Goal: Find specific page/section: Find specific page/section

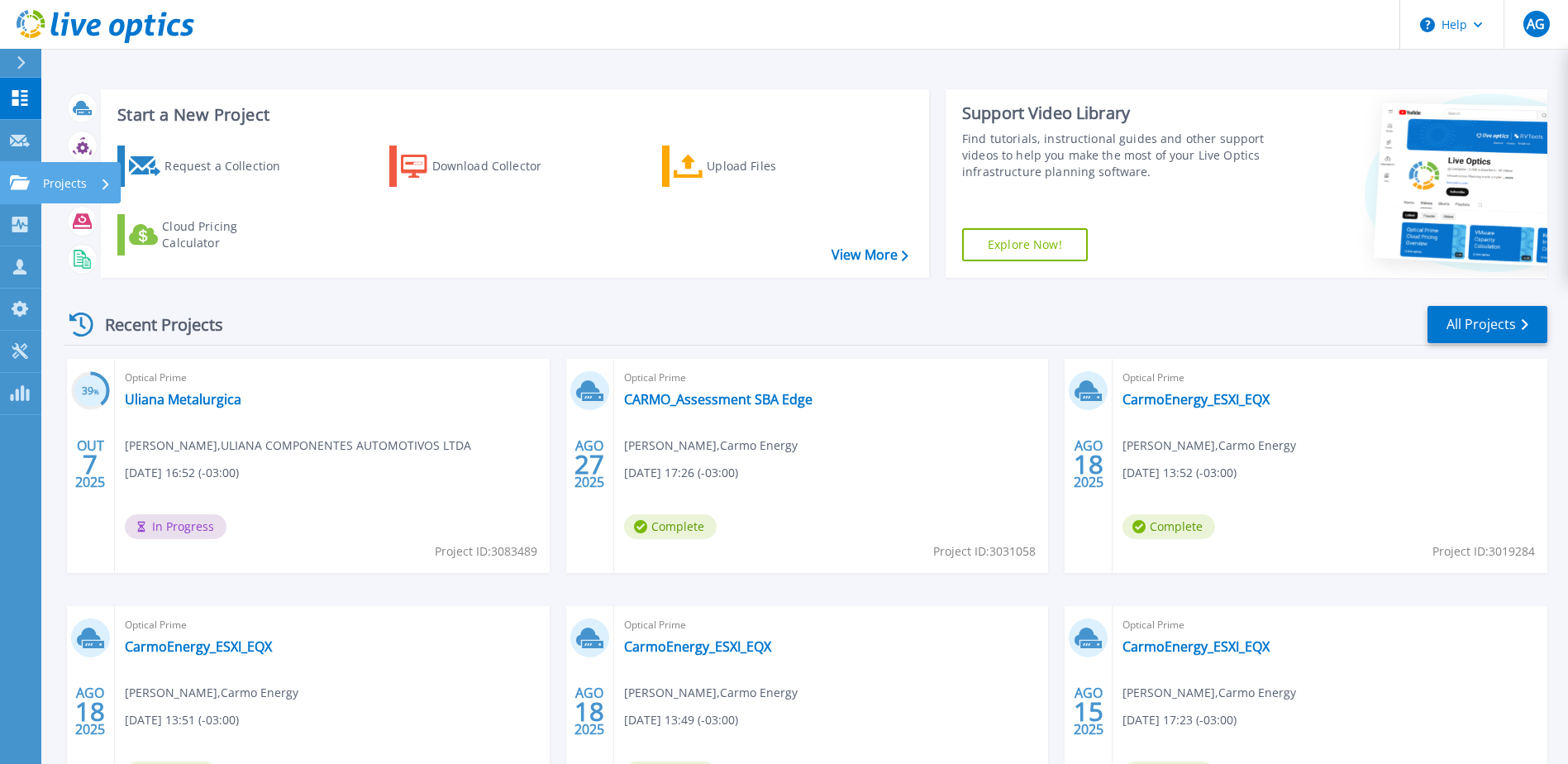
click at [80, 183] on p "Projects" at bounding box center [64, 184] width 44 height 43
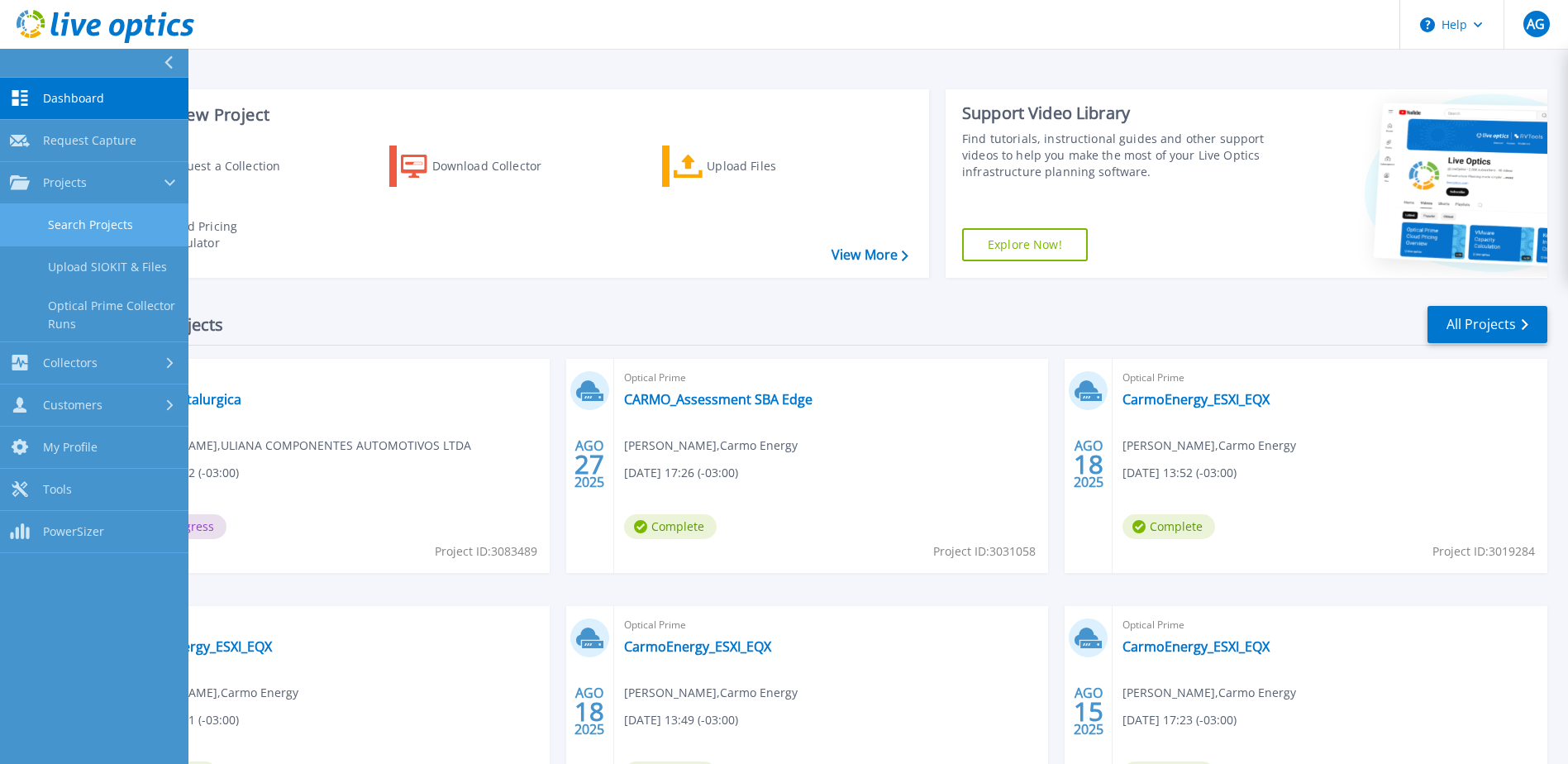
click at [135, 224] on link "Search Projects" at bounding box center [94, 225] width 188 height 42
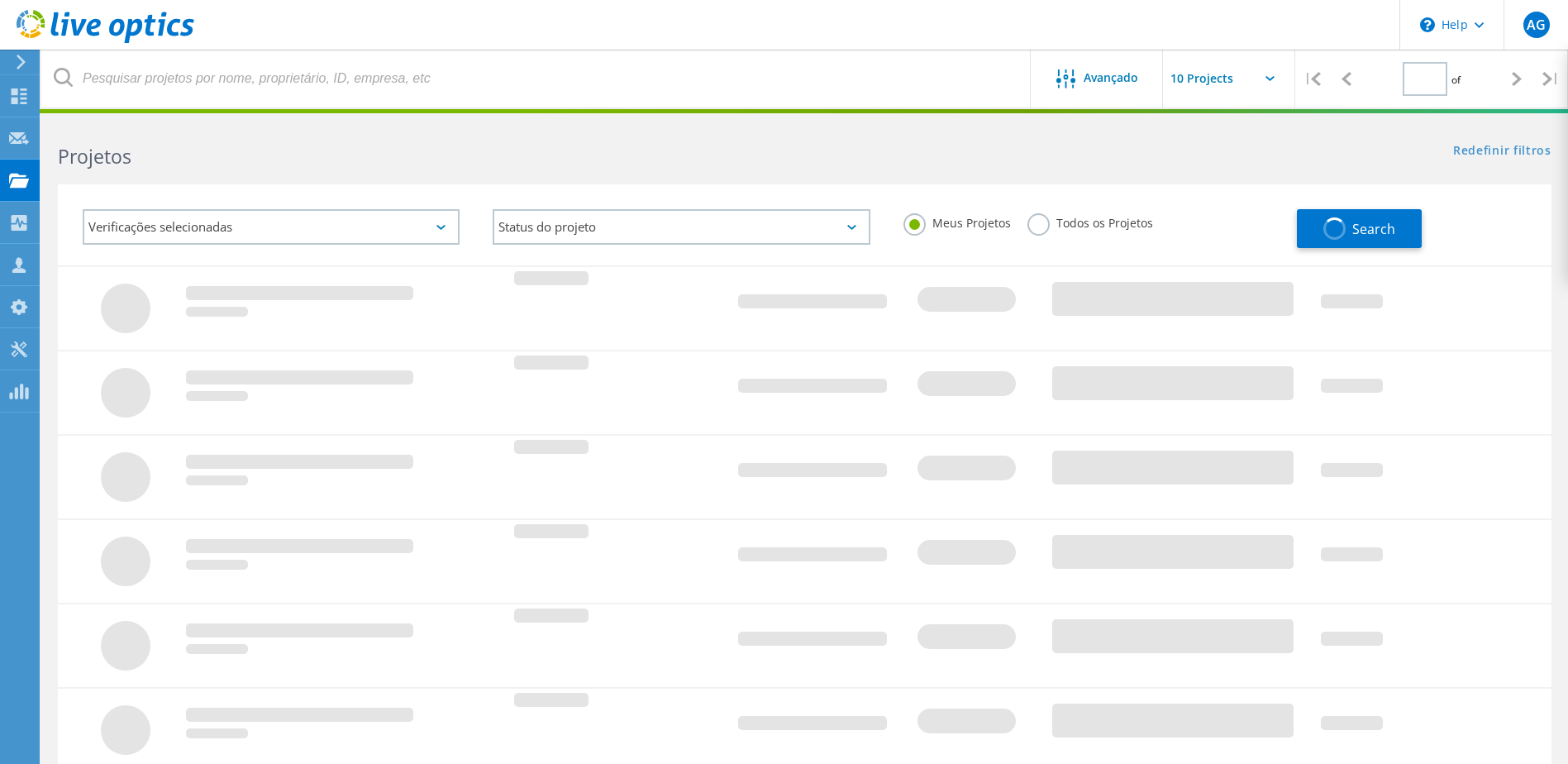
type input "1"
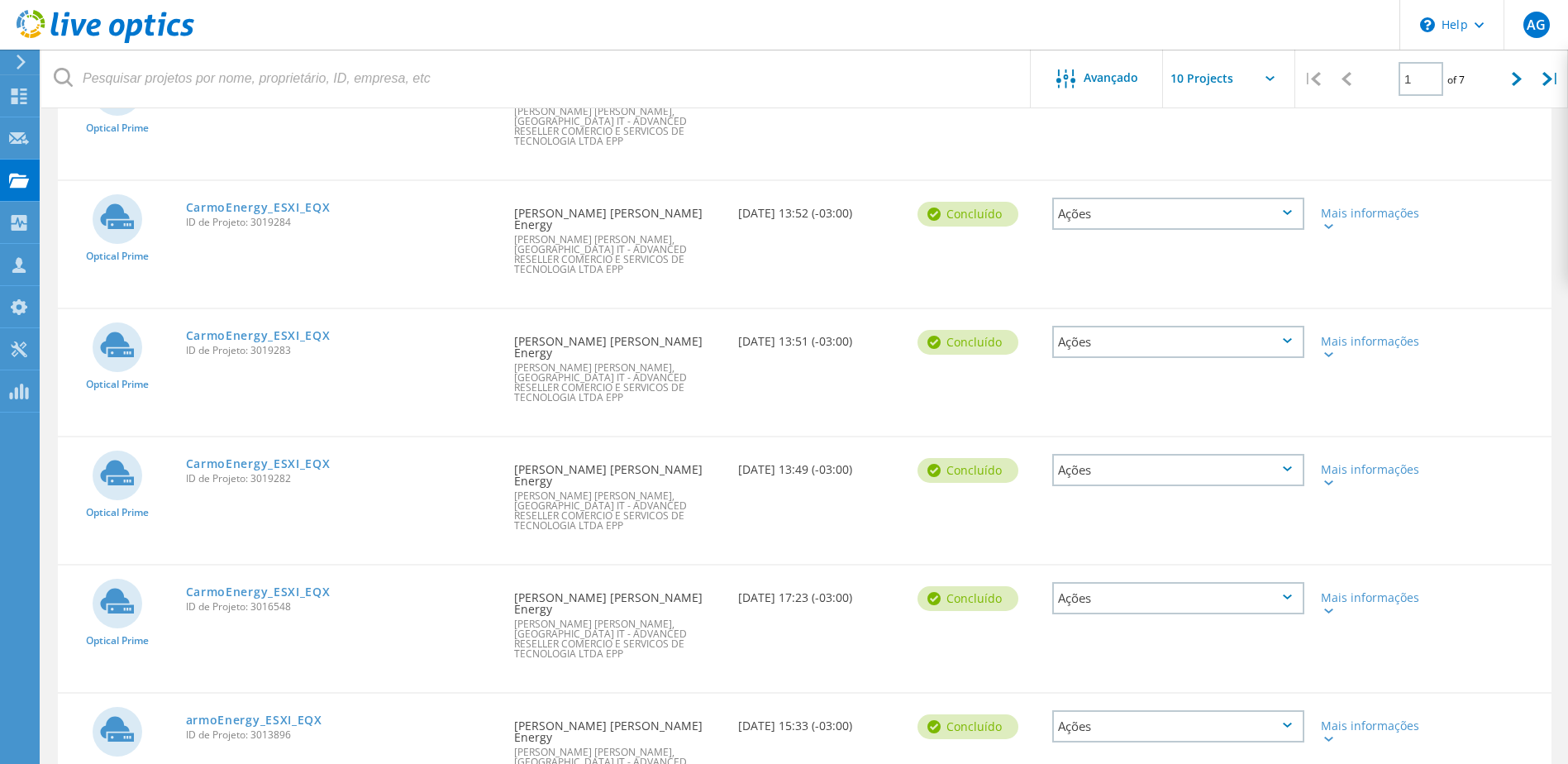
scroll to position [788, 0]
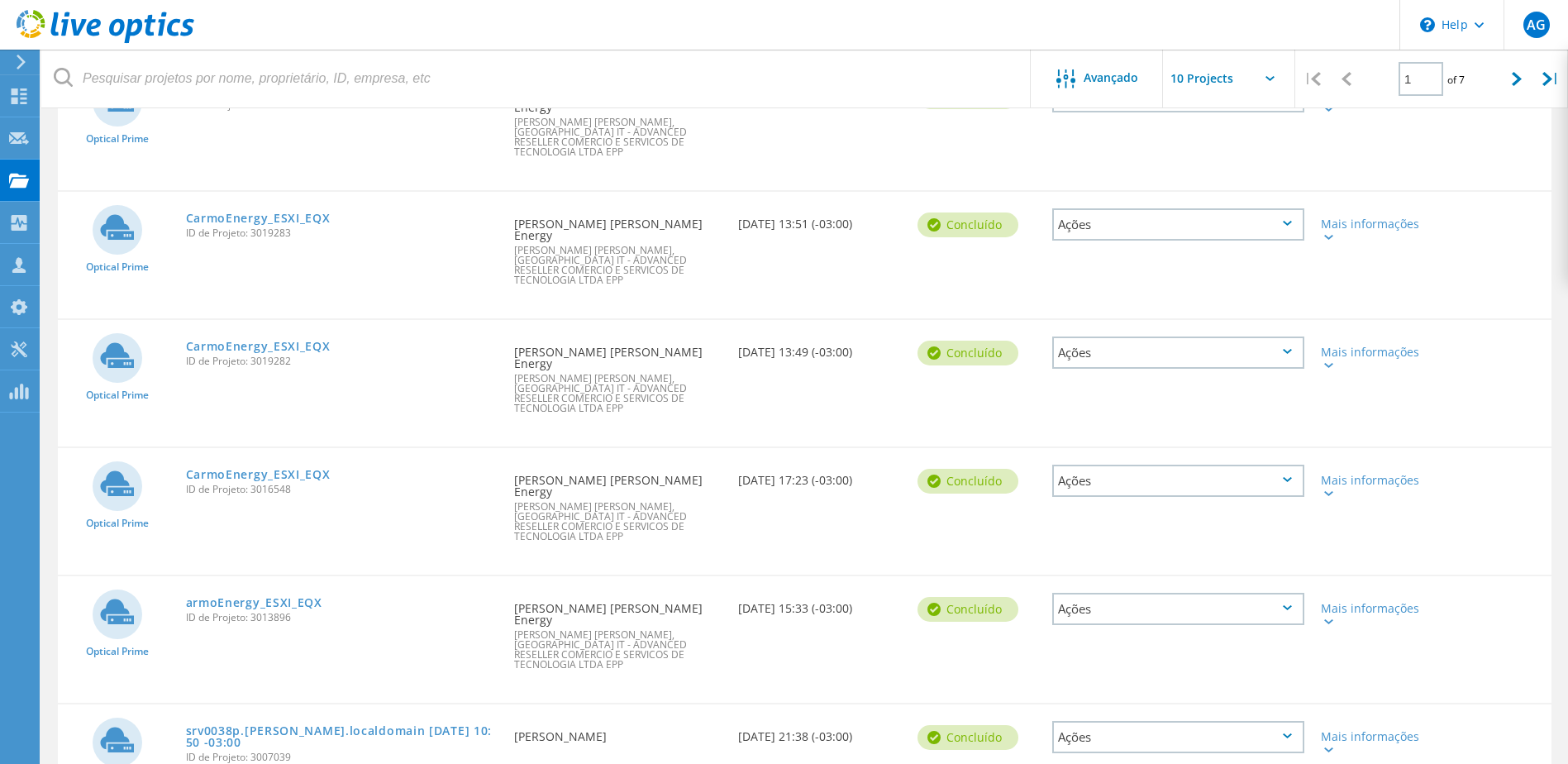
click at [1234, 78] on input "text" at bounding box center [1246, 78] width 166 height 58
click at [1236, 164] on div "Show 30 Projects" at bounding box center [1246, 176] width 164 height 27
type input "Show 30 Projects"
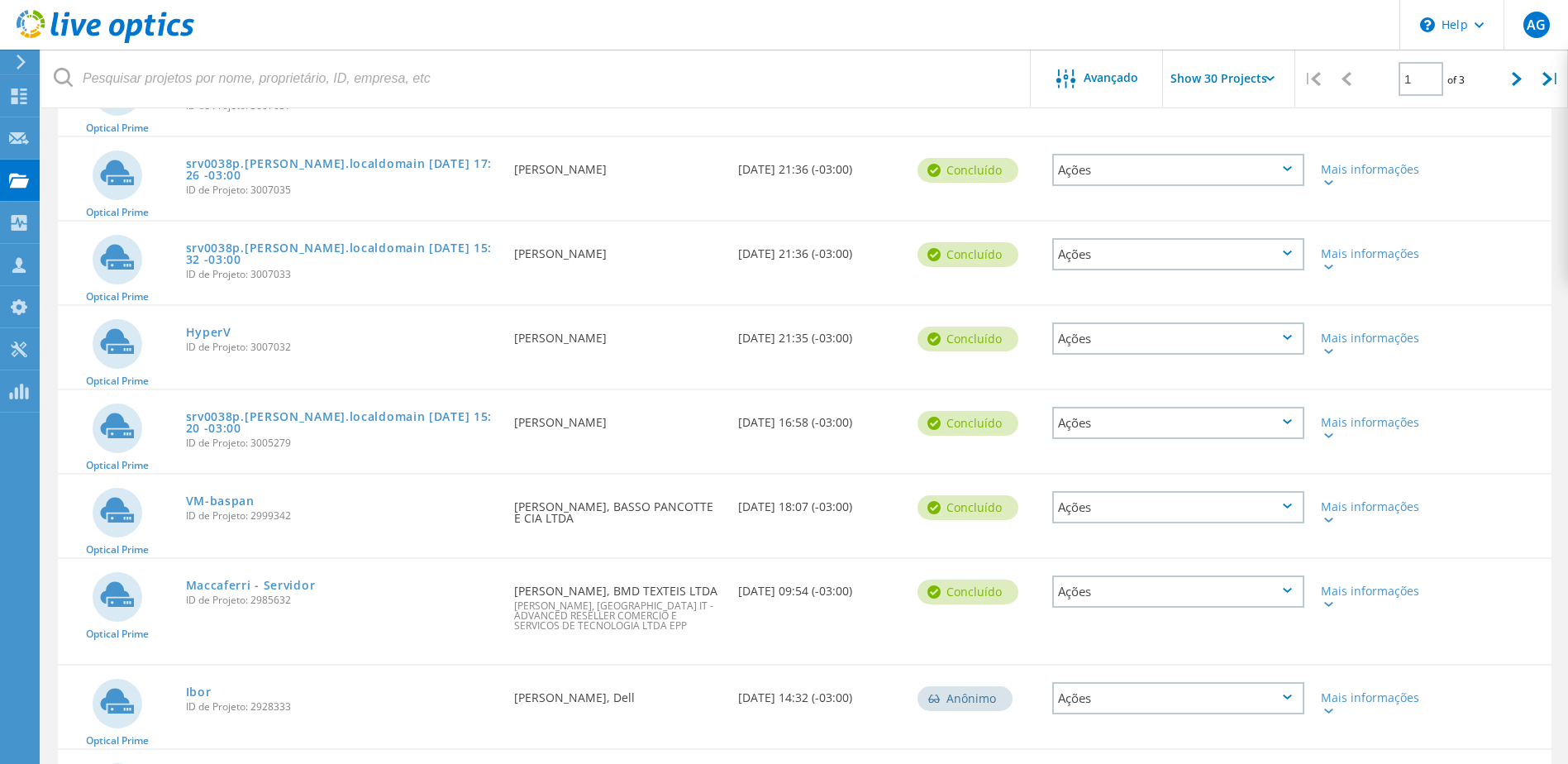
scroll to position [1615, 0]
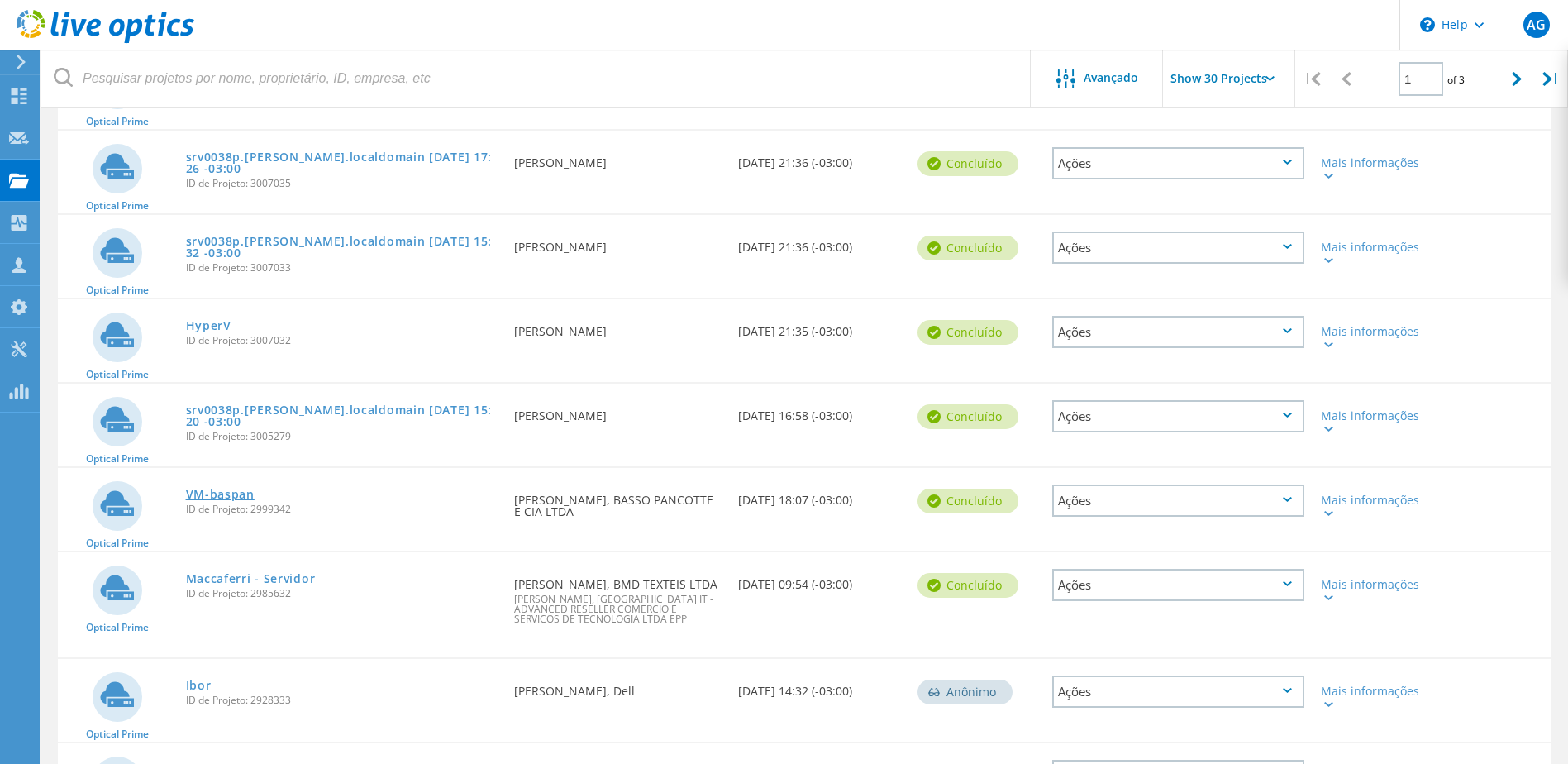
click at [231, 488] on link "VM-baspan" at bounding box center [220, 494] width 69 height 12
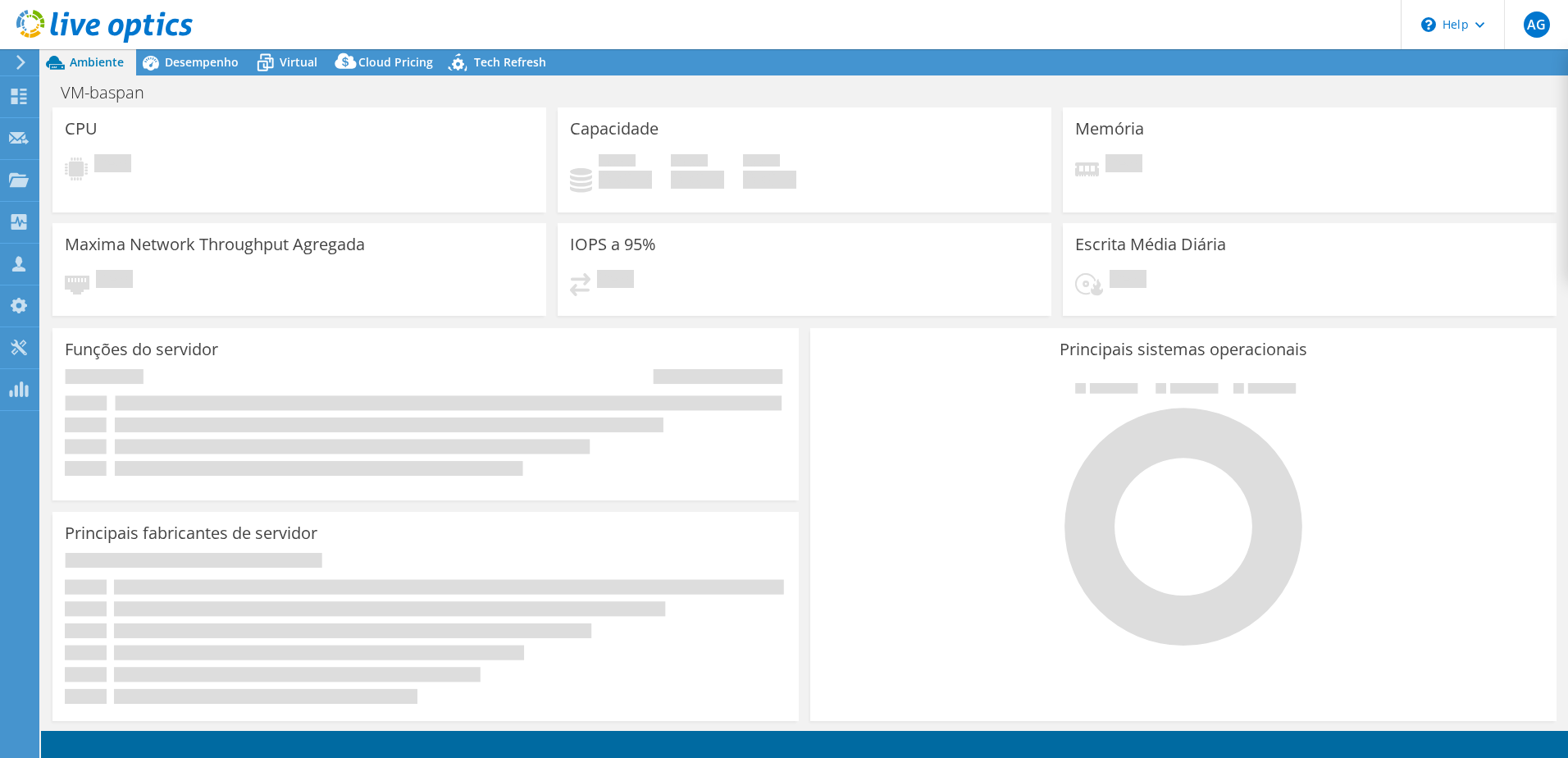
select select "SouthAmerica"
select select "USD"
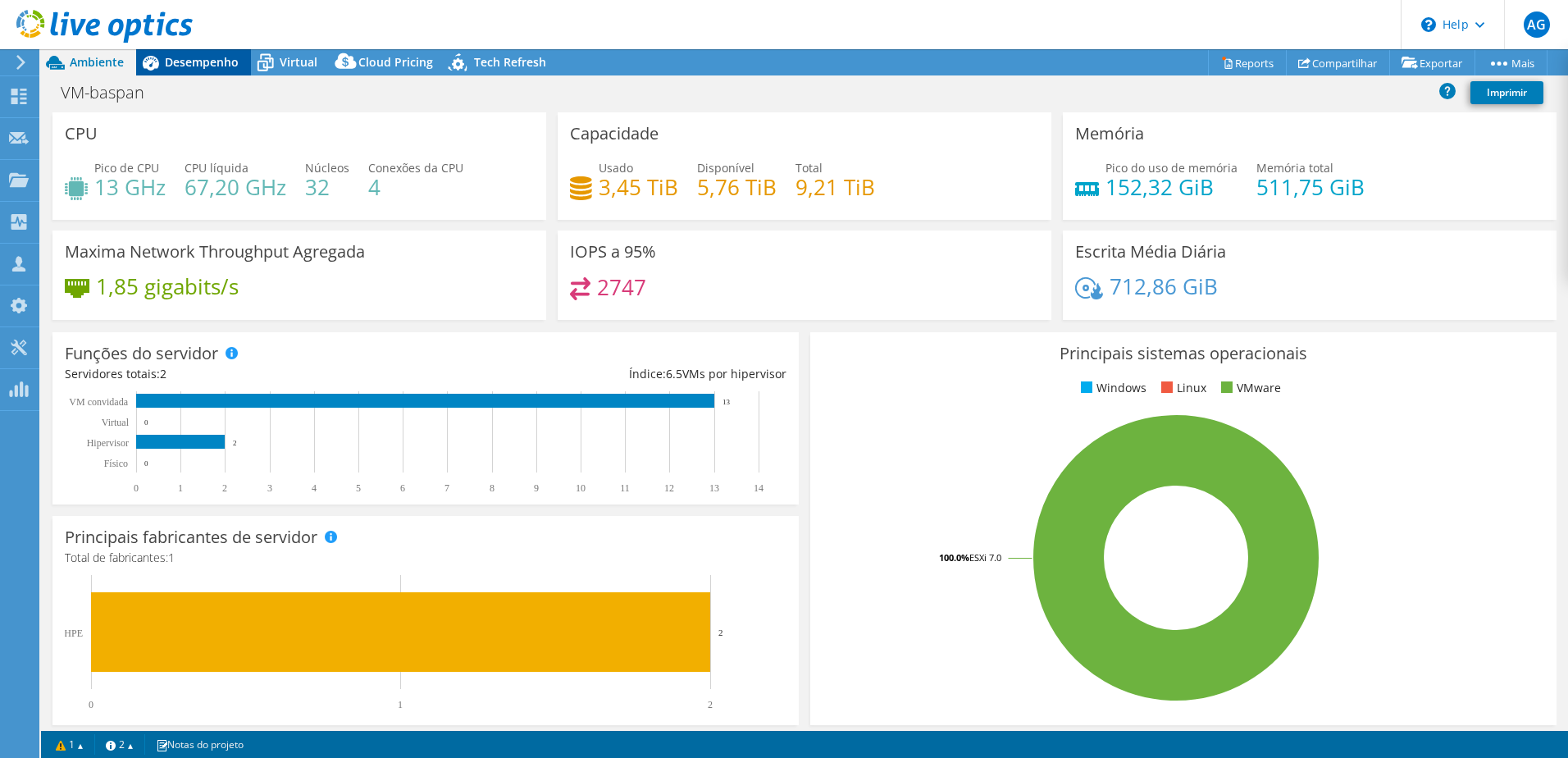
click at [200, 63] on span "Desempenho" at bounding box center [202, 62] width 74 height 16
